Goal: Browse casually: Explore the website without a specific task or goal

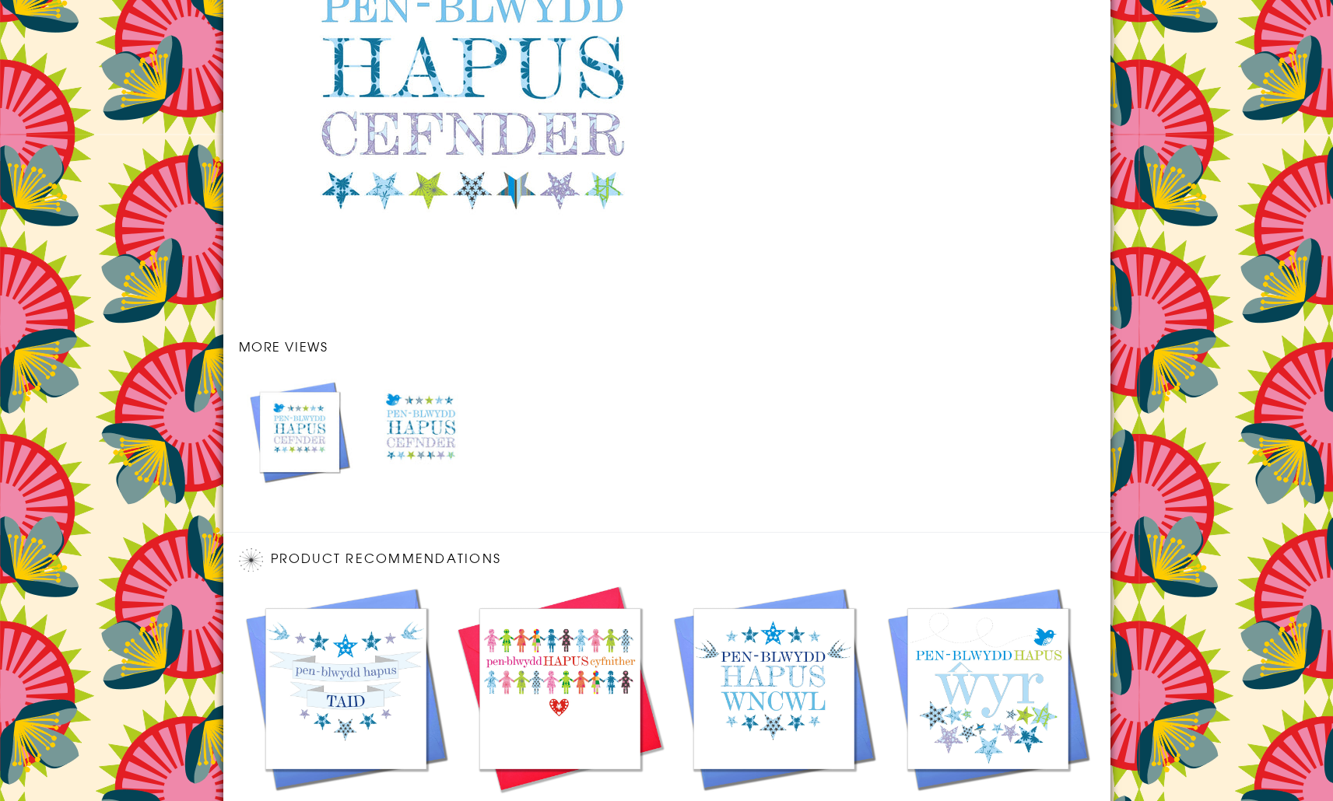
scroll to position [1271, 0]
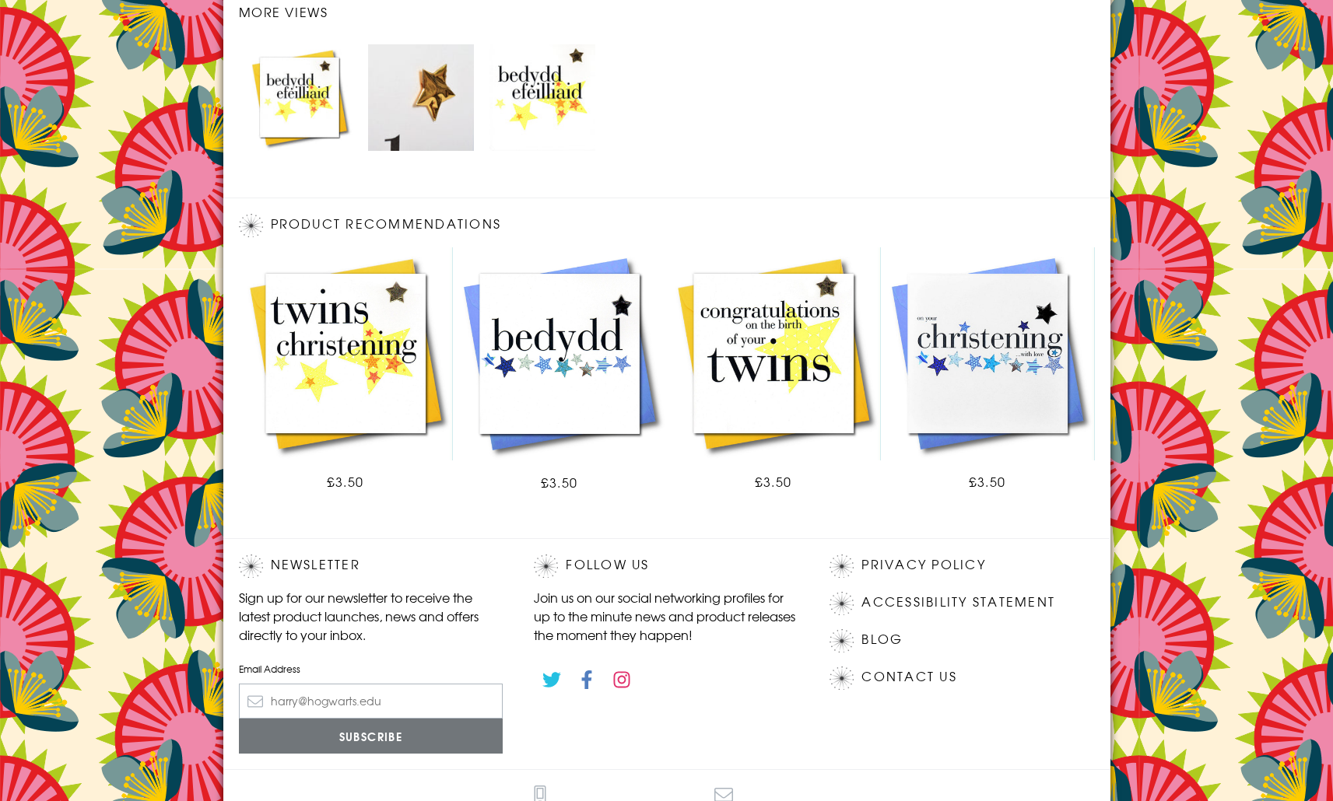
scroll to position [1738, 0]
